Goal: Transaction & Acquisition: Purchase product/service

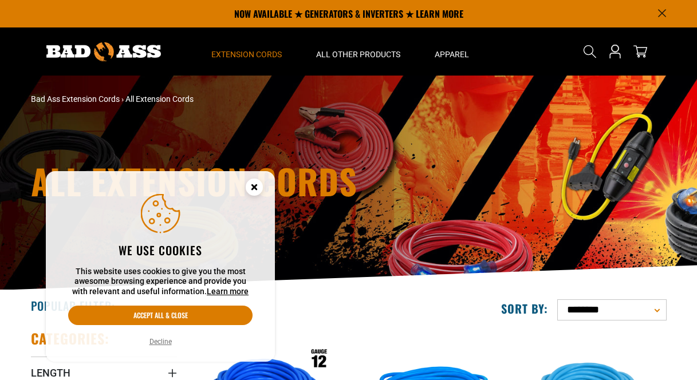
click at [252, 185] on icon "Cookie Consent" at bounding box center [254, 187] width 4 height 4
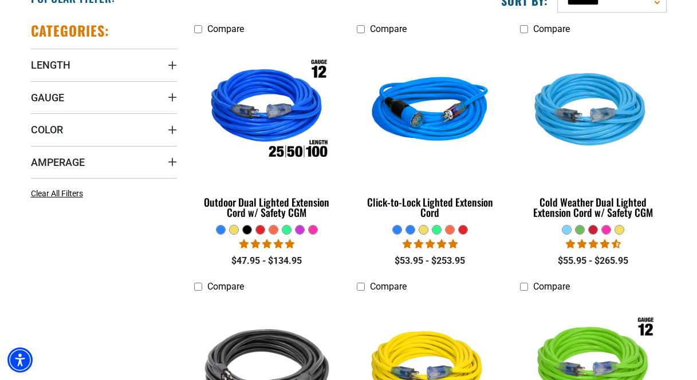
scroll to position [309, 0]
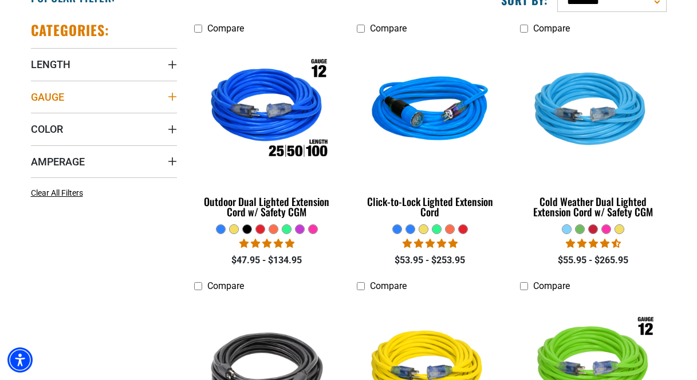
click at [175, 94] on icon "Gauge" at bounding box center [172, 96] width 9 height 9
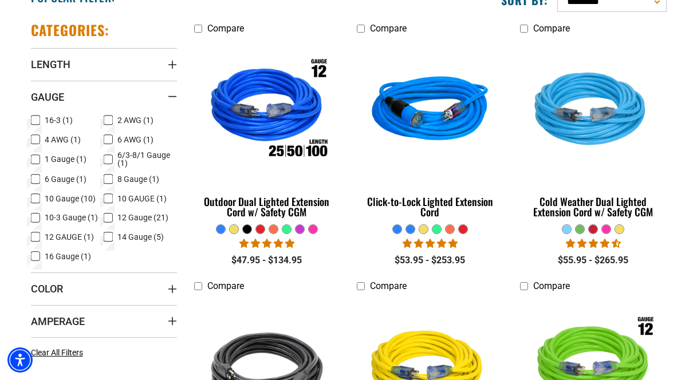
click at [36, 198] on icon at bounding box center [35, 198] width 9 height 15
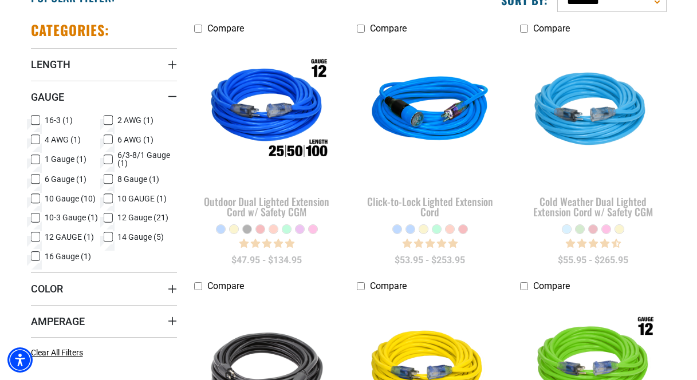
click at [106, 198] on icon at bounding box center [108, 198] width 9 height 15
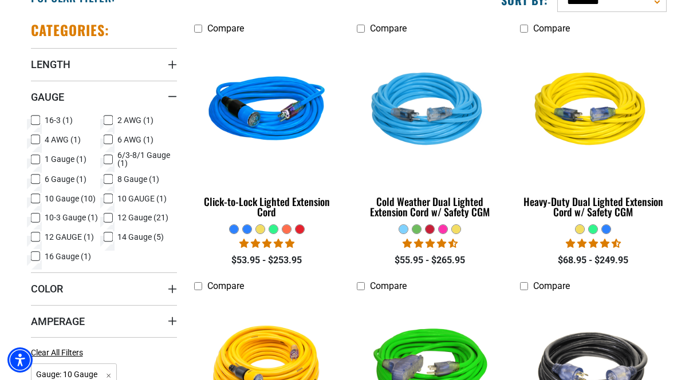
click at [35, 218] on icon at bounding box center [35, 218] width 9 height 15
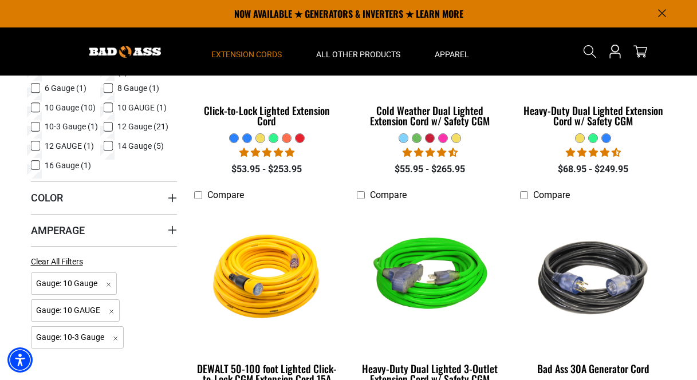
scroll to position [399, 0]
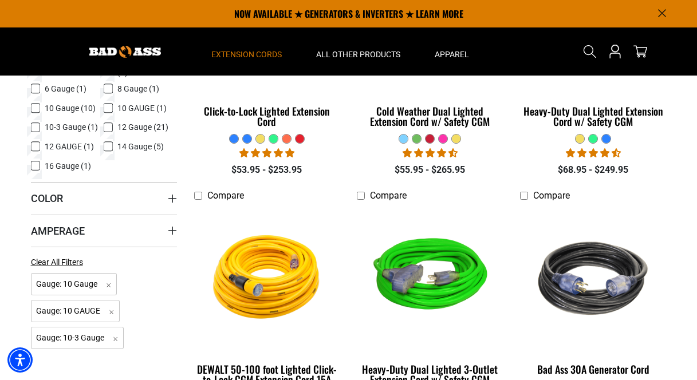
click at [34, 127] on icon at bounding box center [35, 128] width 7 height 6
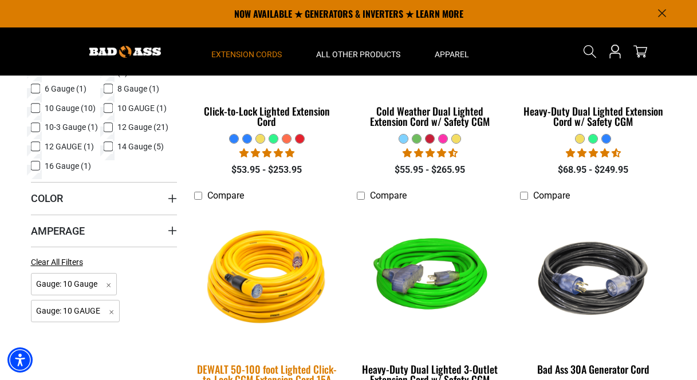
click at [288, 213] on img at bounding box center [267, 279] width 160 height 147
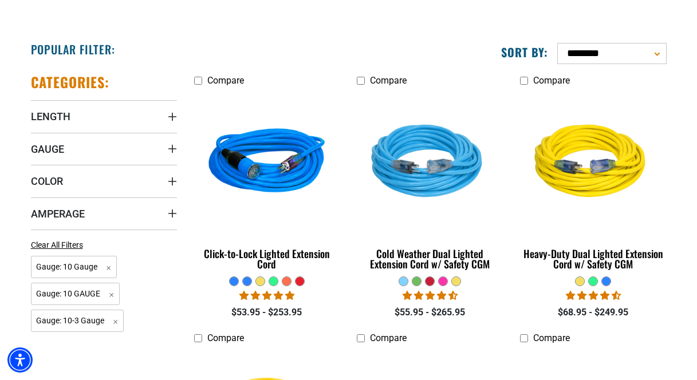
scroll to position [260, 0]
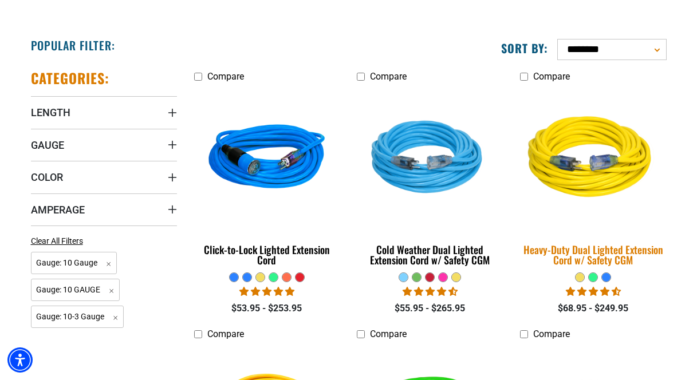
click at [565, 162] on img at bounding box center [593, 159] width 160 height 147
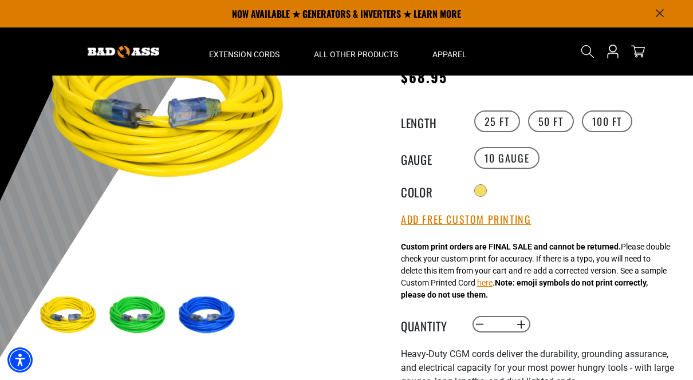
scroll to position [129, 0]
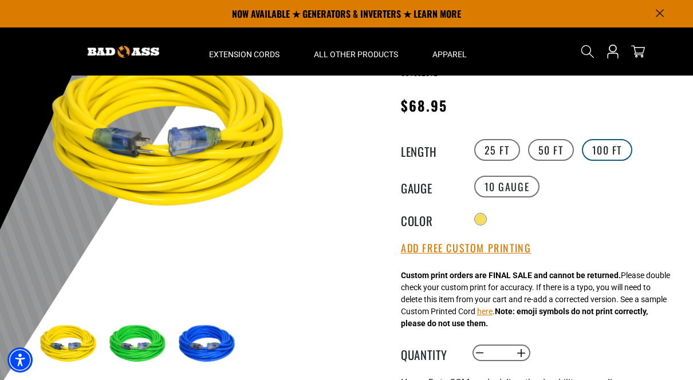
click at [607, 151] on label "100 FT" at bounding box center [607, 150] width 51 height 22
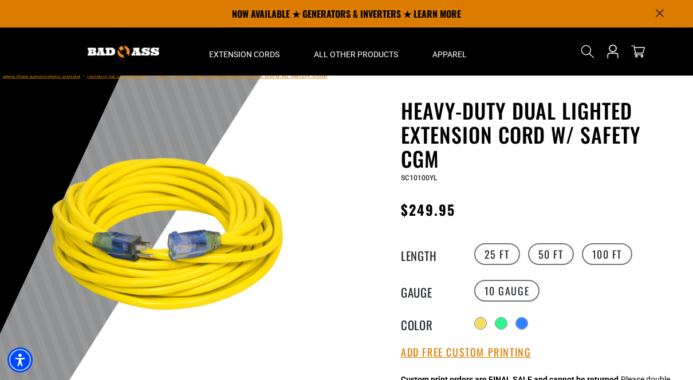
scroll to position [19, 0]
